Goal: Task Accomplishment & Management: Use online tool/utility

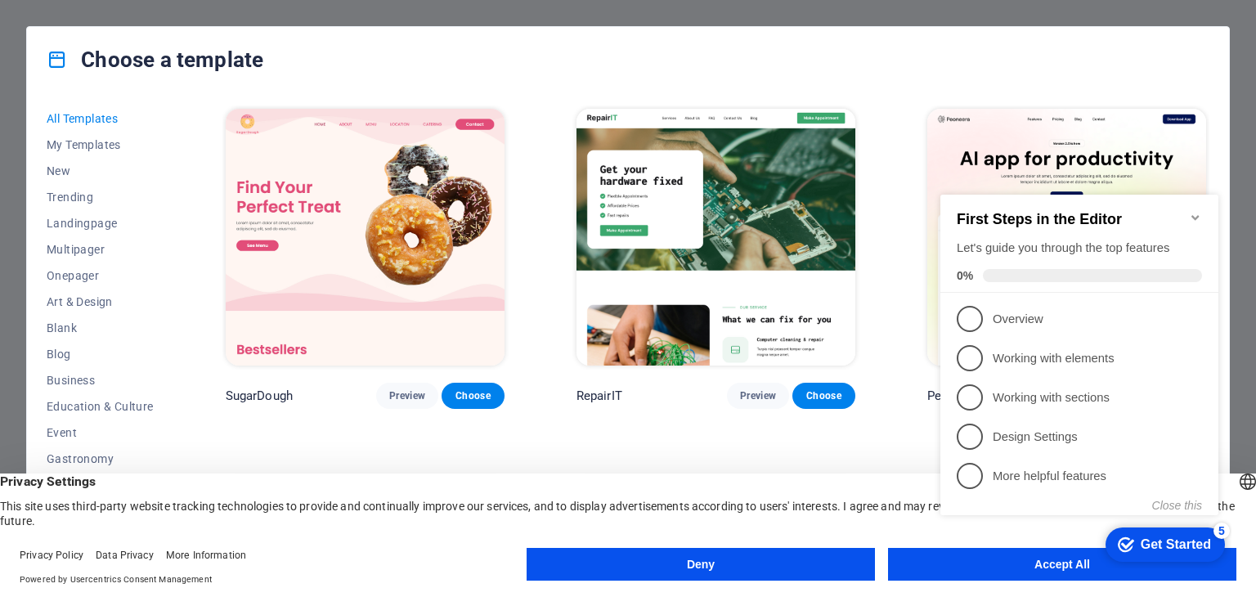
click at [1008, 570] on appcues-checklist "Contextual help checklist present on screen" at bounding box center [1083, 371] width 298 height 402
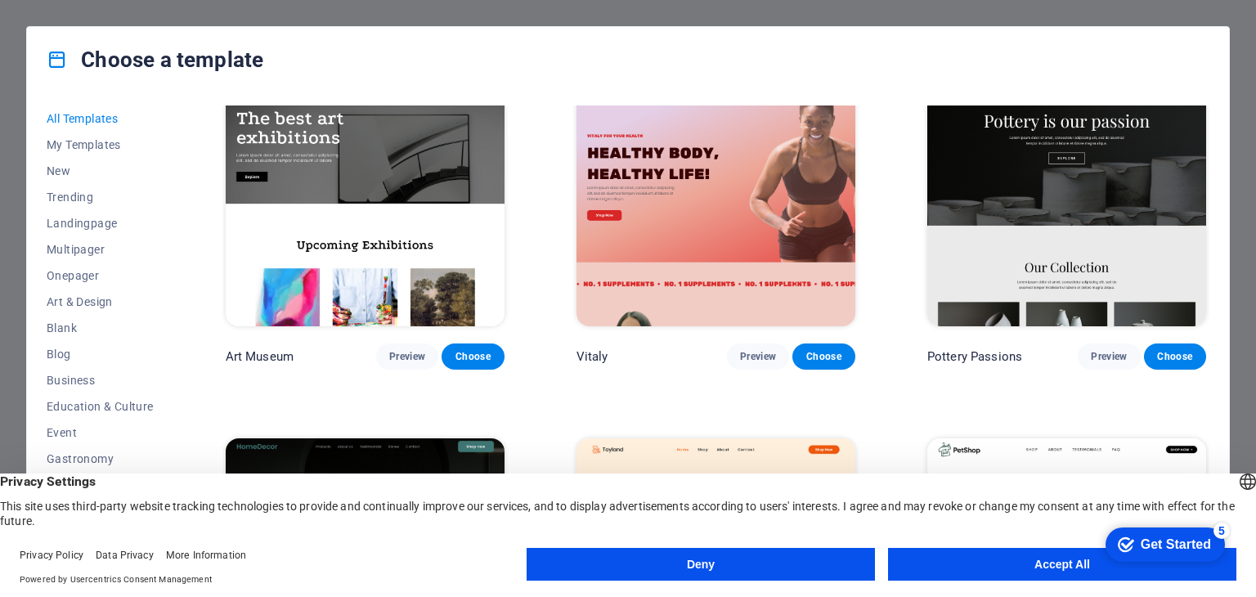
click at [1031, 557] on button "Accept All" at bounding box center [1062, 564] width 348 height 33
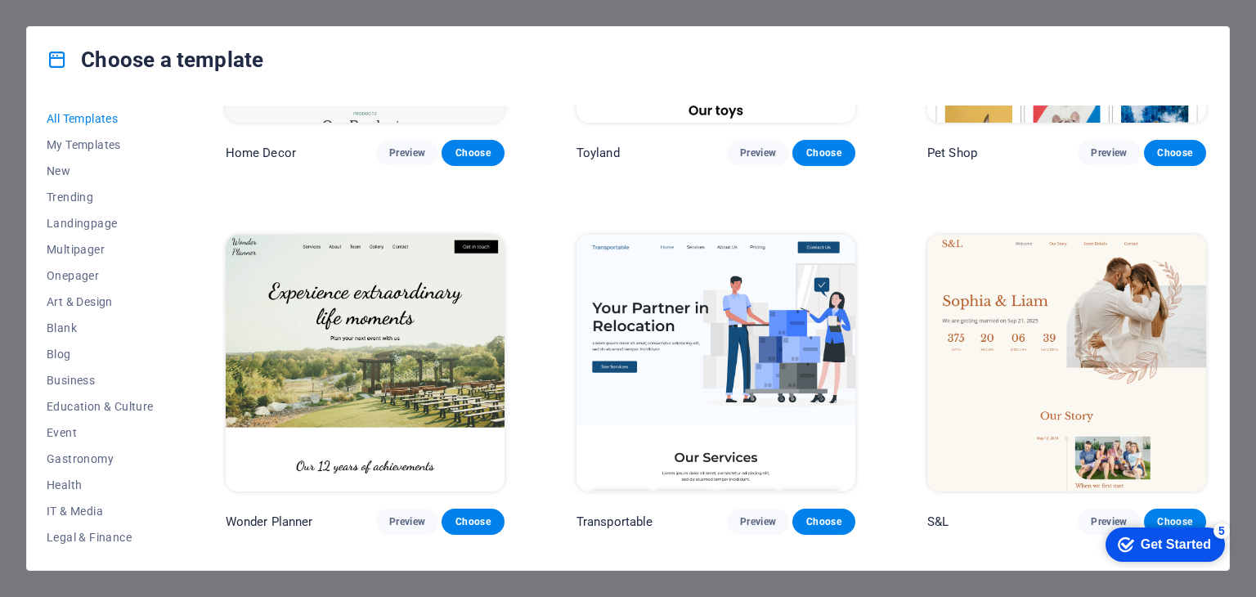
click at [346, 8] on div "Choose a template All Templates My Templates New Trending Landingpage Multipage…" at bounding box center [628, 298] width 1256 height 597
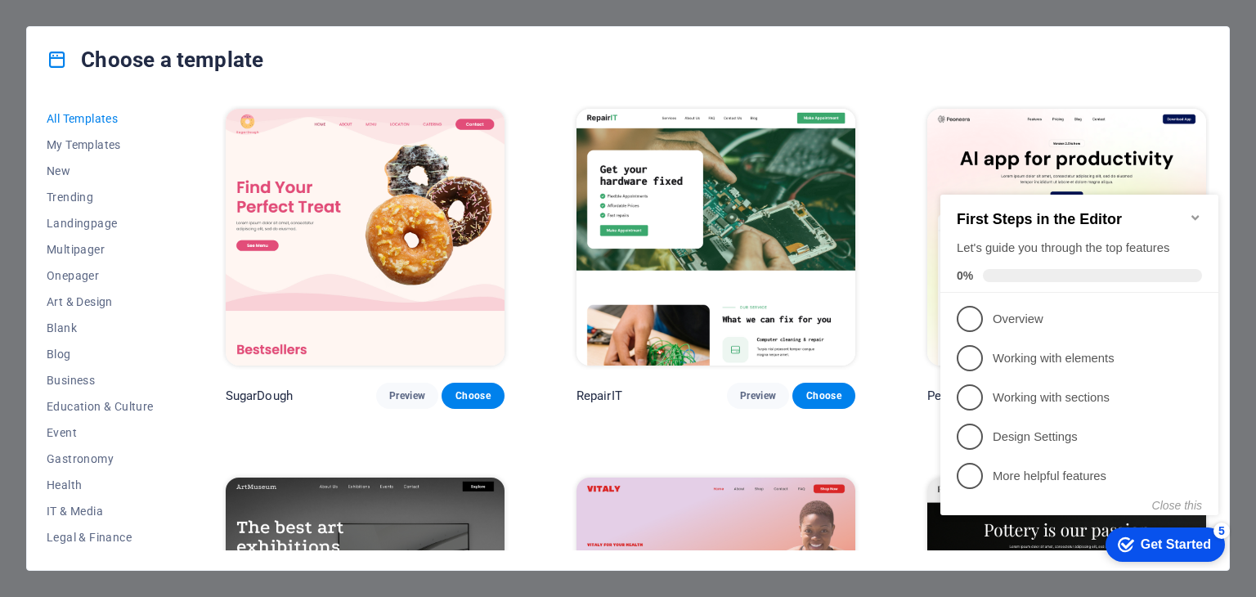
click at [1181, 552] on div "Get Started" at bounding box center [1175, 544] width 70 height 15
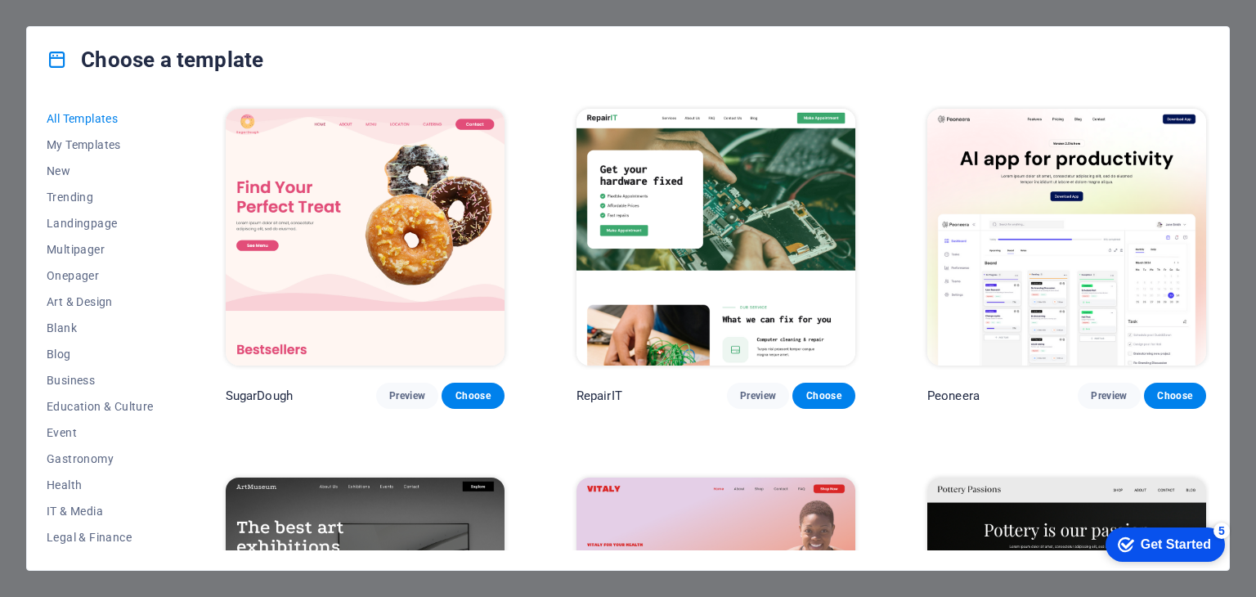
click at [1233, 23] on div "Choose a template All Templates My Templates New Trending Landingpage Multipage…" at bounding box center [628, 298] width 1256 height 597
